Goal: Task Accomplishment & Management: Use online tool/utility

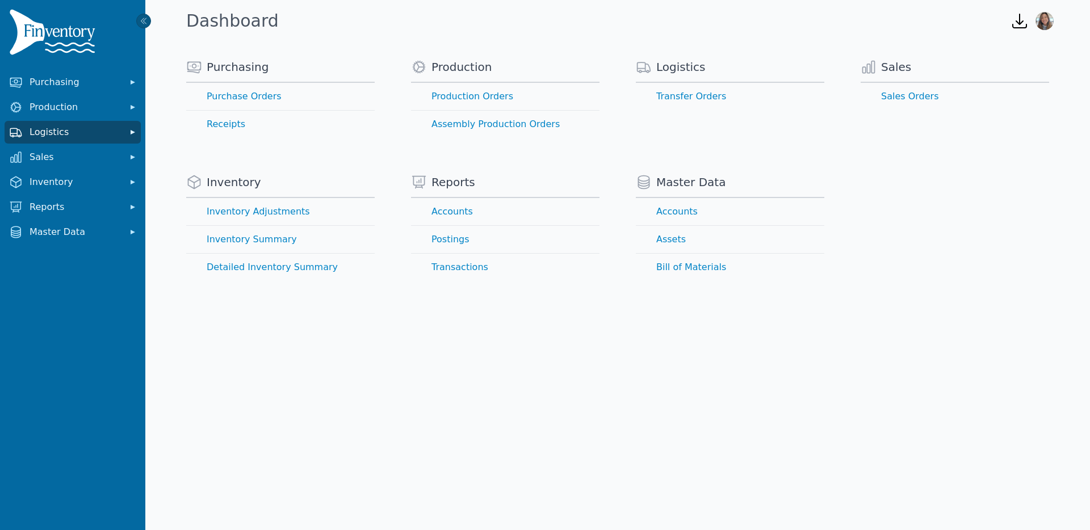
click at [56, 135] on span "Logistics" at bounding box center [75, 132] width 91 height 14
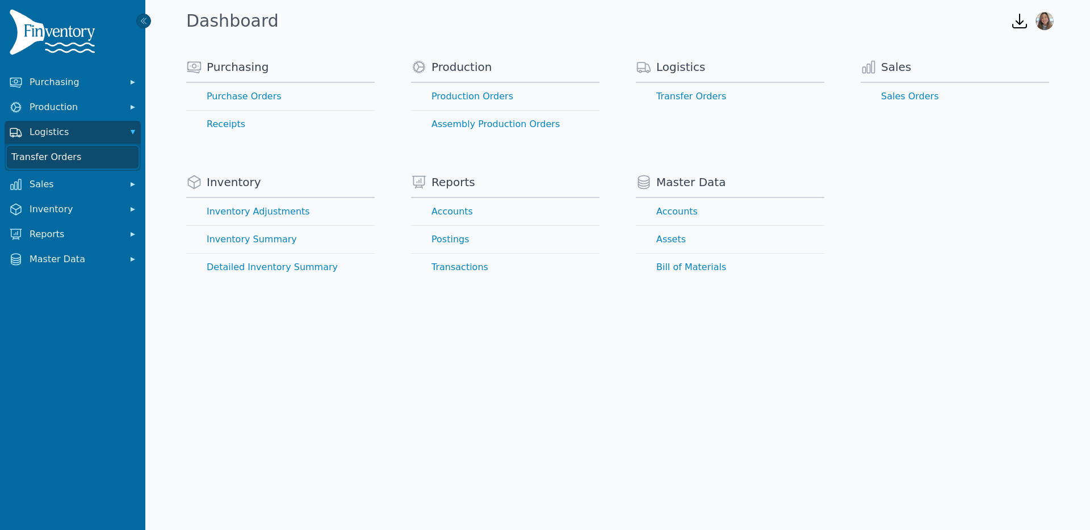
click at [57, 160] on link "Transfer Orders" at bounding box center [73, 157] width 132 height 23
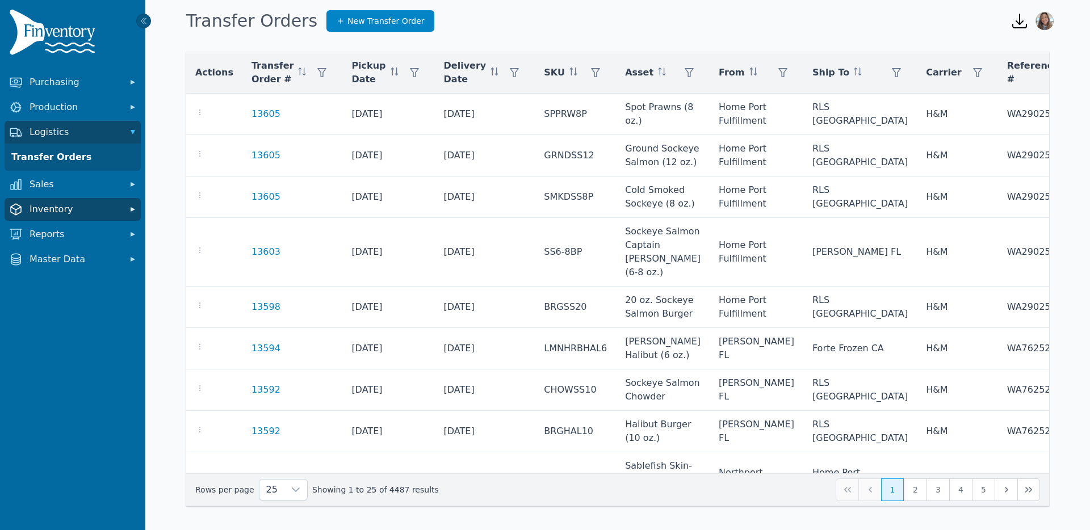
click at [41, 211] on span "Inventory" at bounding box center [75, 210] width 91 height 14
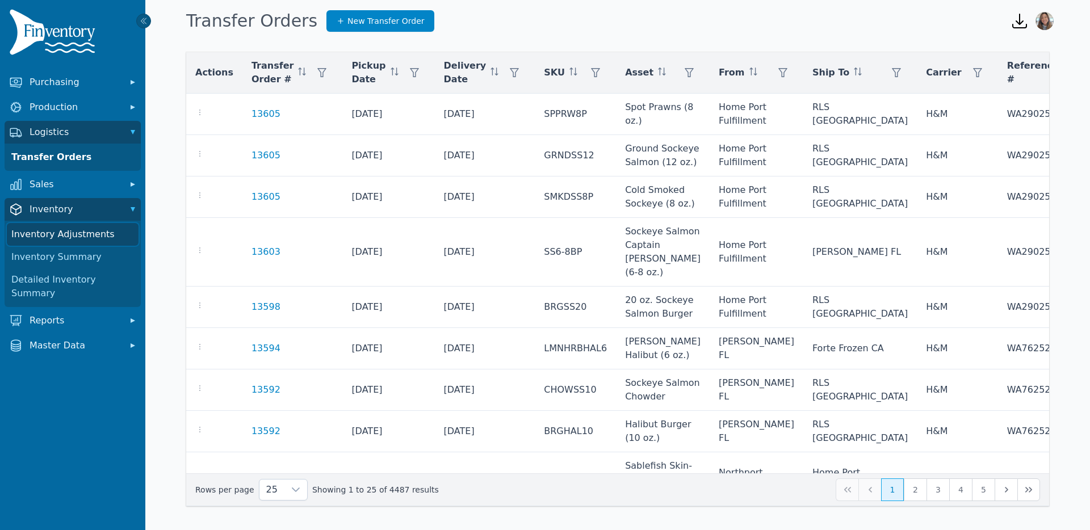
click at [69, 236] on link "Inventory Adjustments" at bounding box center [73, 234] width 132 height 23
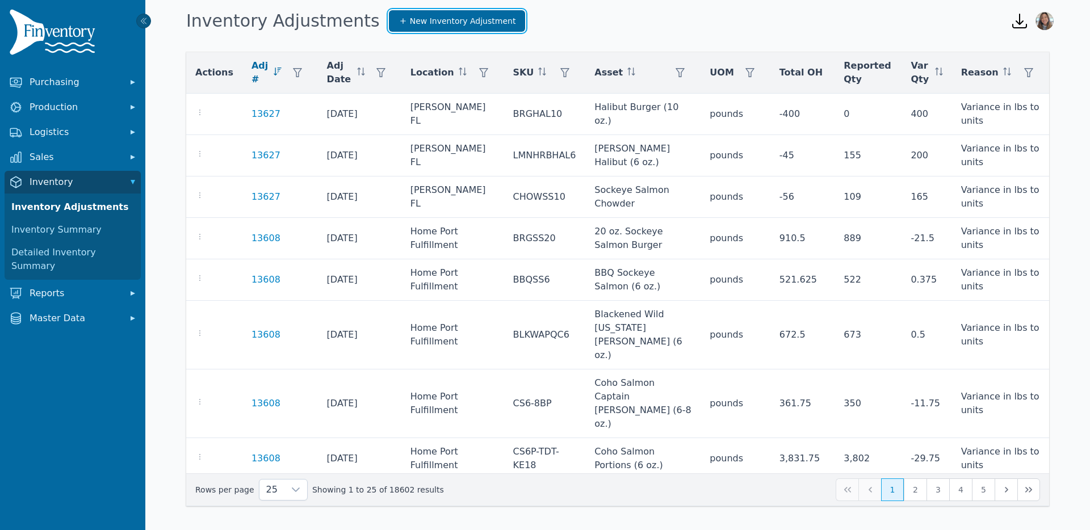
click at [410, 19] on span "New Inventory Adjustment" at bounding box center [463, 20] width 106 height 11
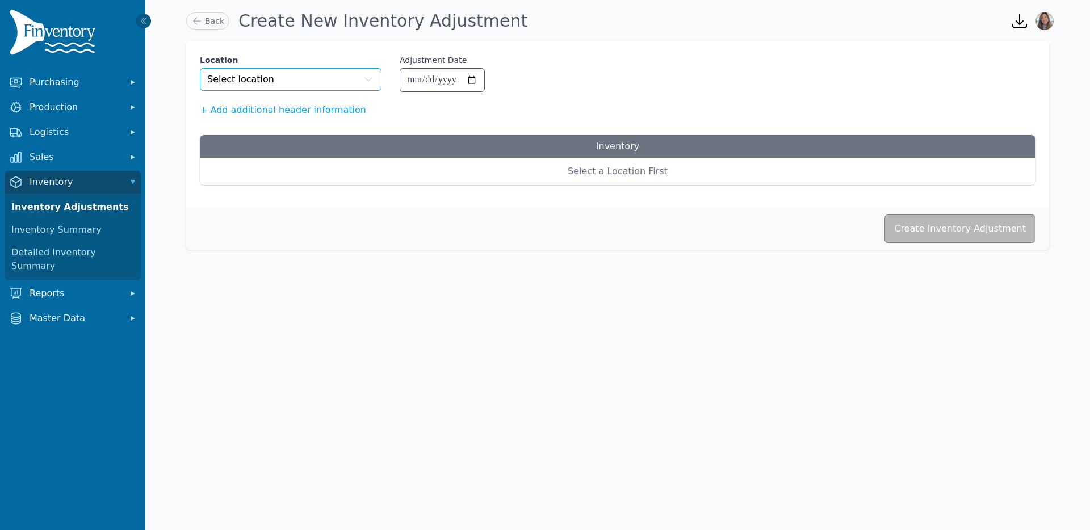
click at [281, 71] on button "Select location" at bounding box center [291, 79] width 182 height 23
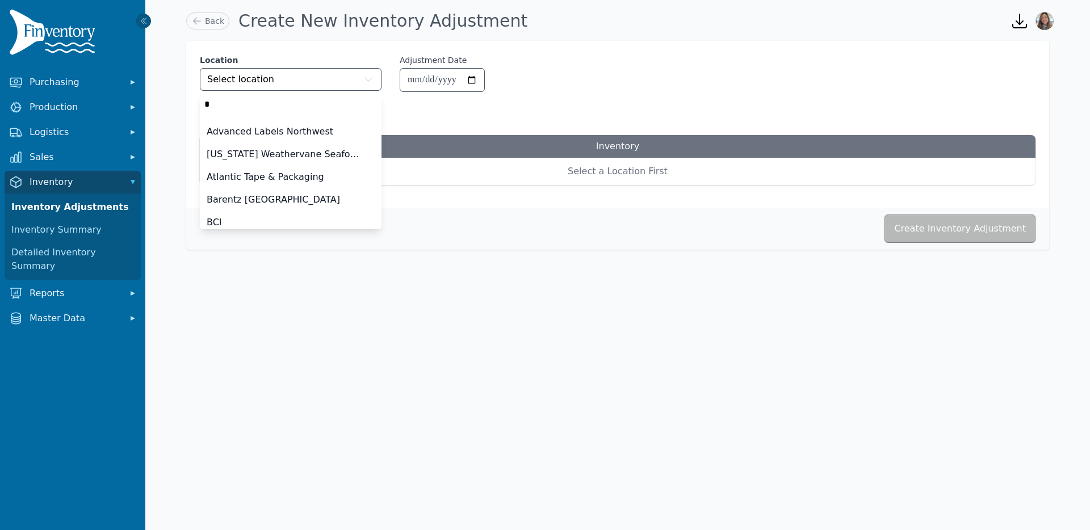
type input "**"
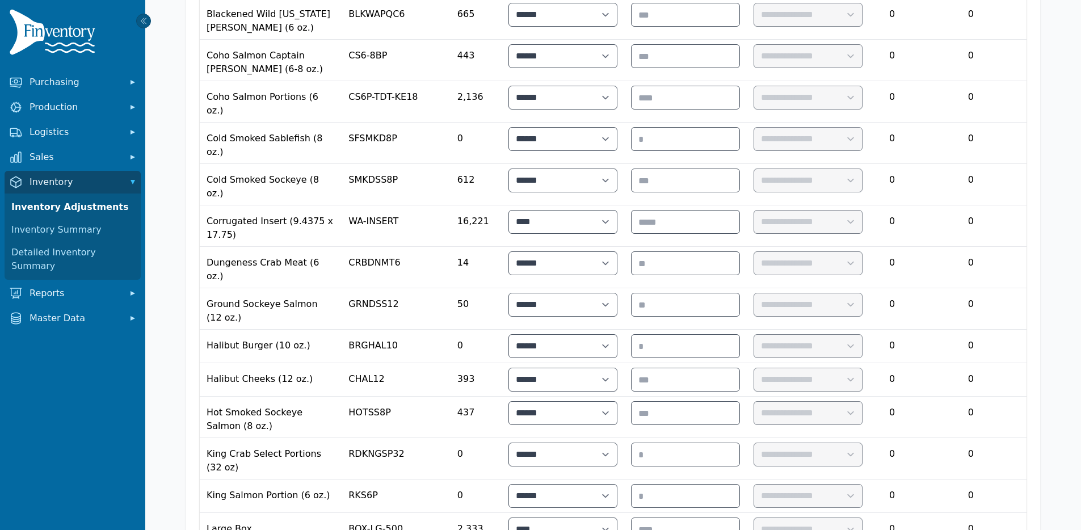
scroll to position [411, 0]
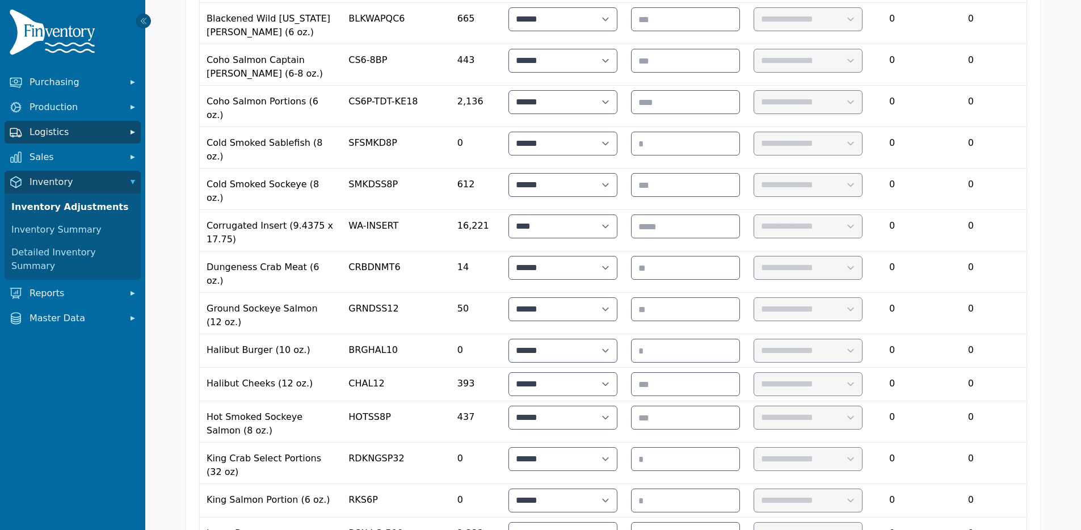
click at [114, 127] on span "Logistics" at bounding box center [75, 132] width 91 height 14
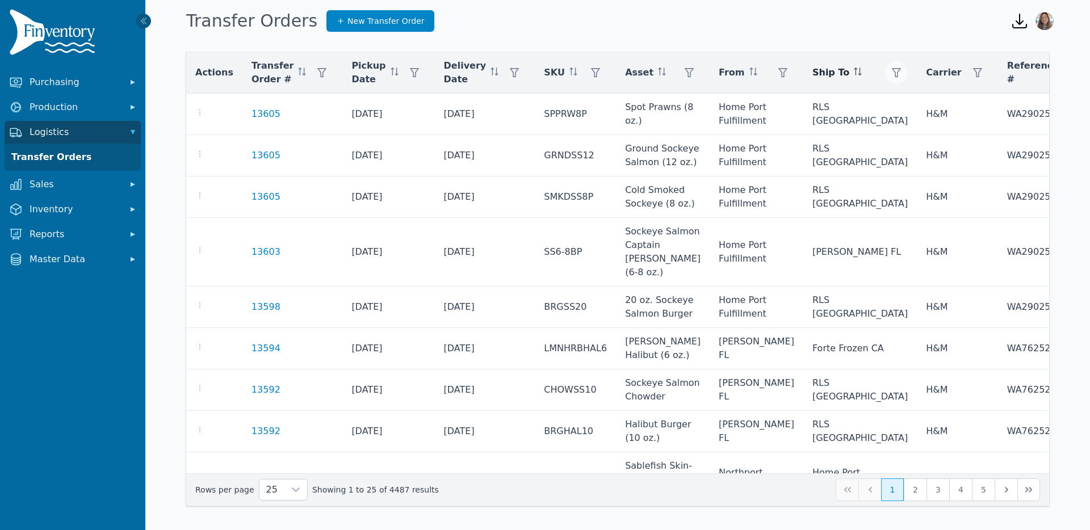
click at [892, 68] on icon "button" at bounding box center [896, 72] width 9 height 9
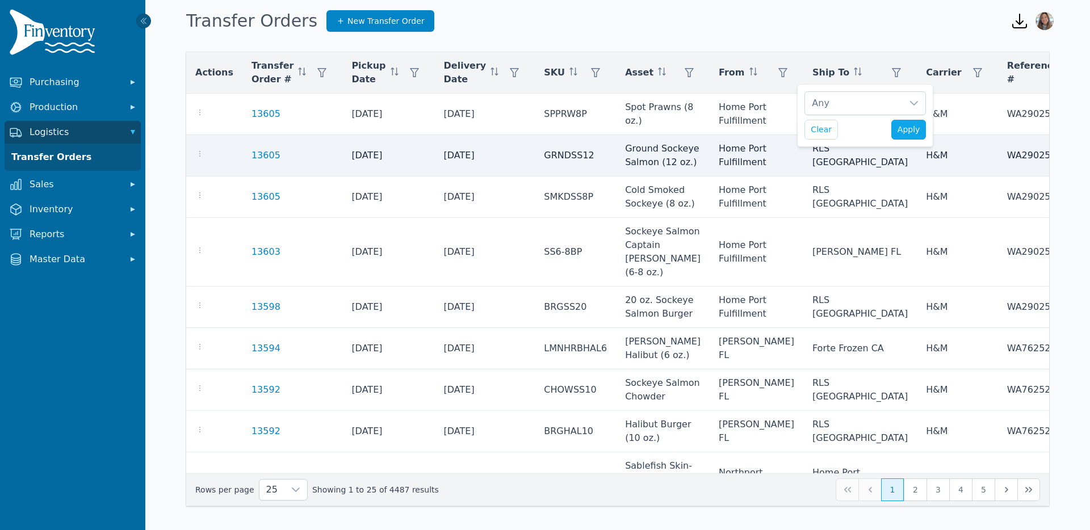
scroll to position [11, 7]
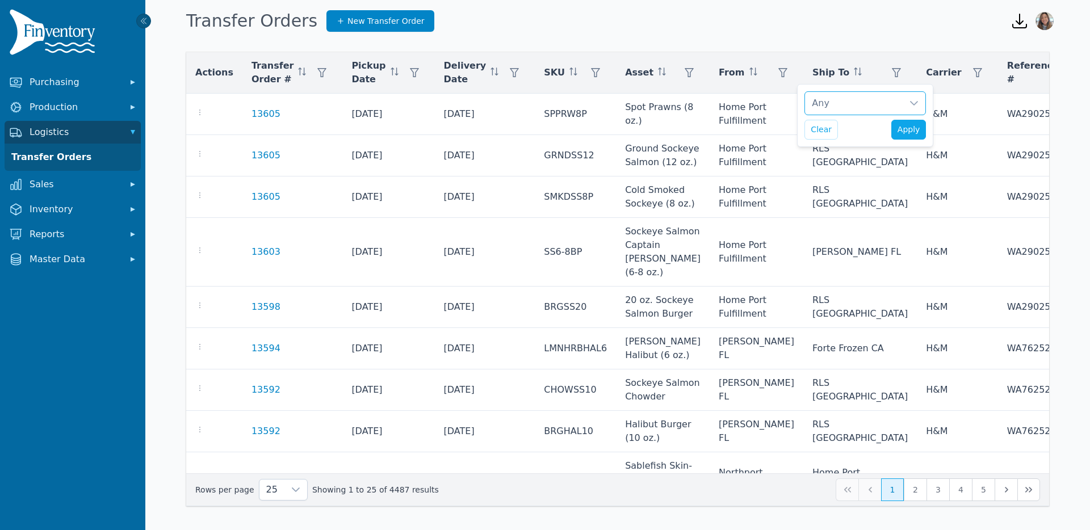
click at [885, 101] on div "Any" at bounding box center [854, 103] width 98 height 23
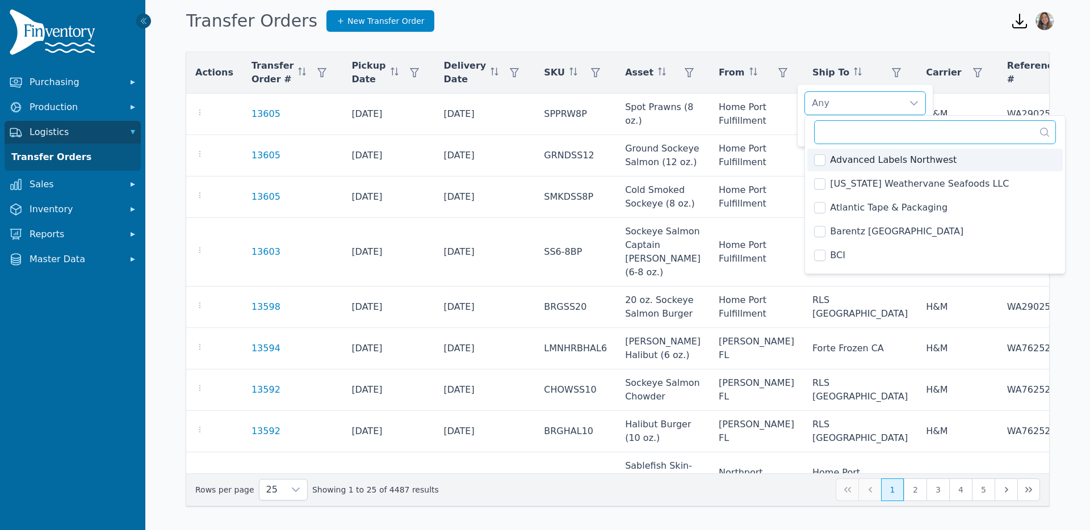
click at [881, 132] on input "text" at bounding box center [935, 132] width 242 height 24
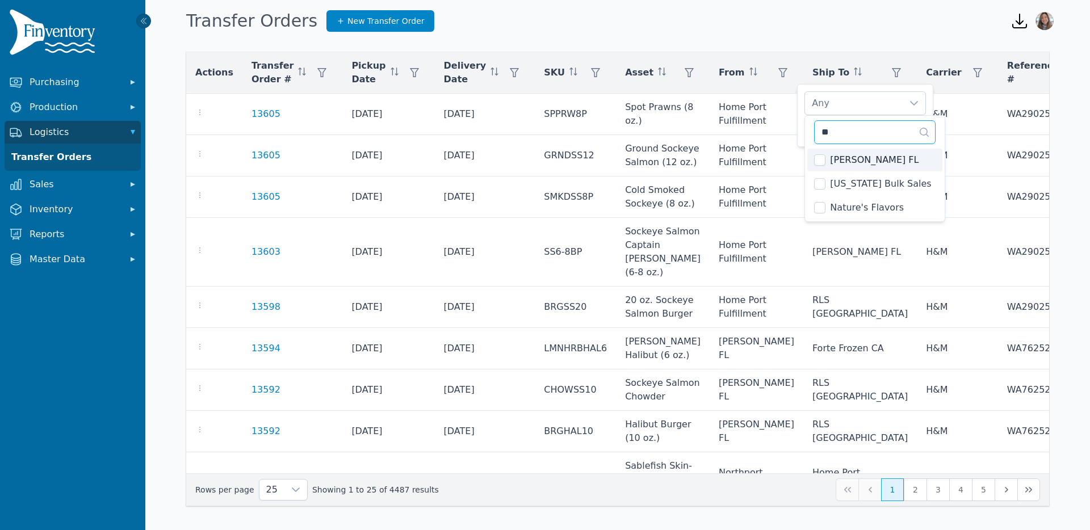
type input "**"
click at [861, 163] on span "[PERSON_NAME] FL" at bounding box center [874, 160] width 89 height 14
drag, startPoint x: 868, startPoint y: 103, endPoint x: 885, endPoint y: 128, distance: 30.7
click at [868, 102] on div "[PERSON_NAME] FL" at bounding box center [854, 103] width 98 height 23
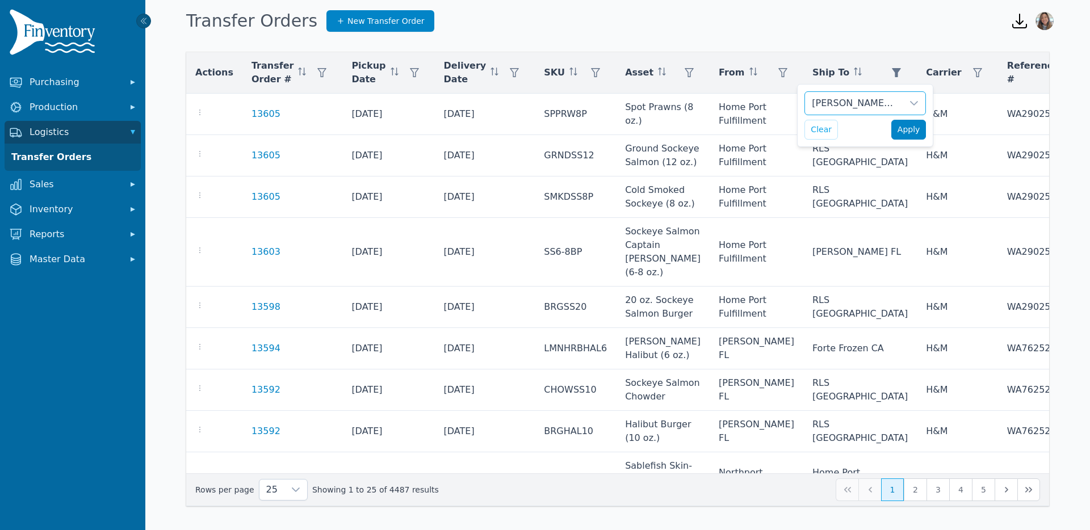
click at [914, 130] on span "Apply" at bounding box center [908, 130] width 23 height 12
